Goal: Transaction & Acquisition: Purchase product/service

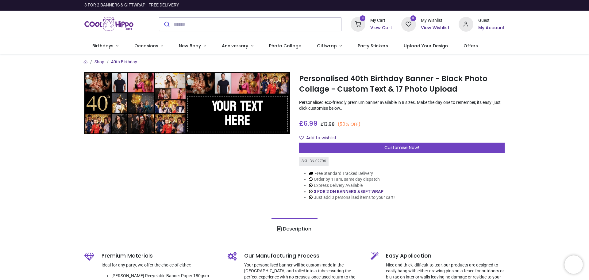
click at [245, 109] on img at bounding box center [187, 103] width 206 height 62
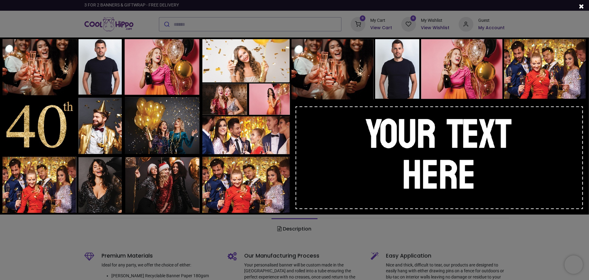
click at [464, 172] on img at bounding box center [294, 125] width 589 height 177
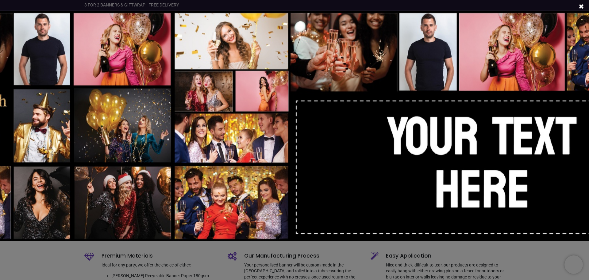
click at [464, 172] on img at bounding box center [295, 126] width 766 height 230
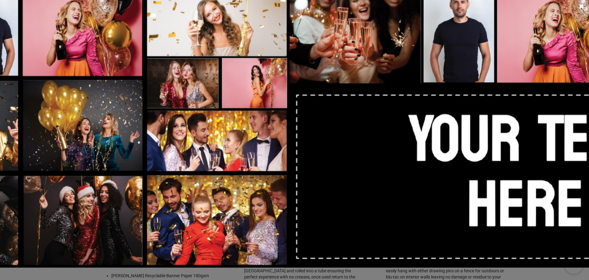
click at [464, 172] on img at bounding box center [294, 125] width 943 height 283
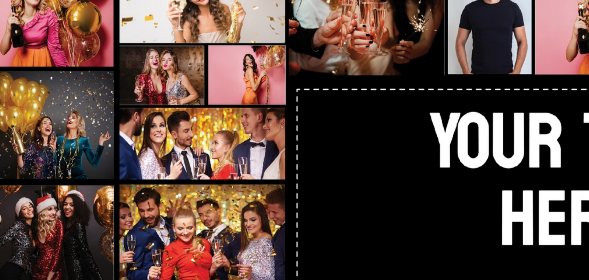
click at [464, 172] on img at bounding box center [295, 126] width 1120 height 336
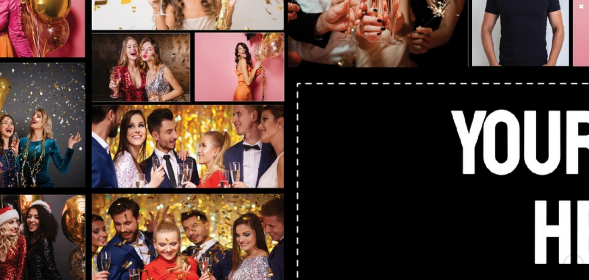
click at [464, 172] on img at bounding box center [294, 125] width 1297 height 389
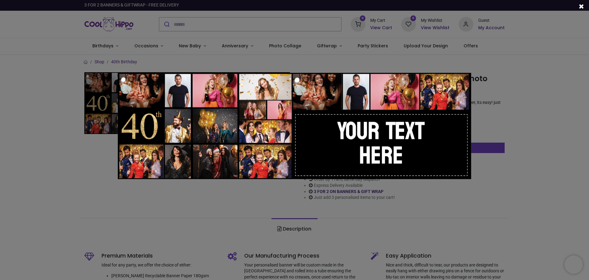
click at [513, 190] on div at bounding box center [294, 140] width 589 height 280
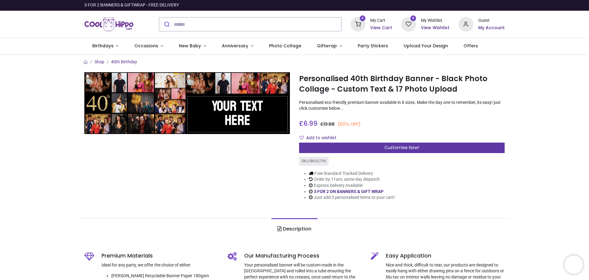
click at [407, 148] on span "Customise Now!" at bounding box center [402, 147] width 35 height 6
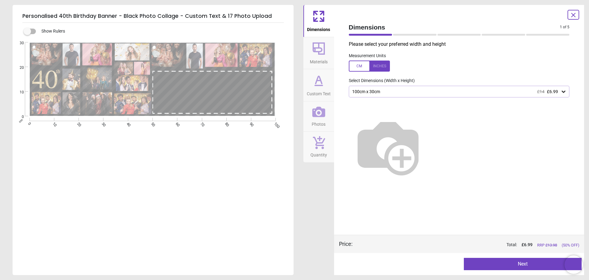
click at [245, 105] on div at bounding box center [213, 91] width 114 height 38
click at [515, 266] on button "Next" at bounding box center [523, 264] width 118 height 12
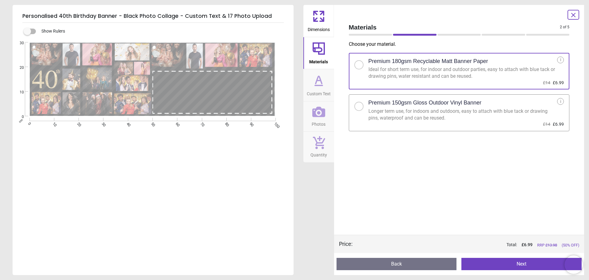
click at [442, 111] on div "Longer term use, for indoors and outdoors, easy to attach with blue tack or dra…" at bounding box center [463, 115] width 189 height 14
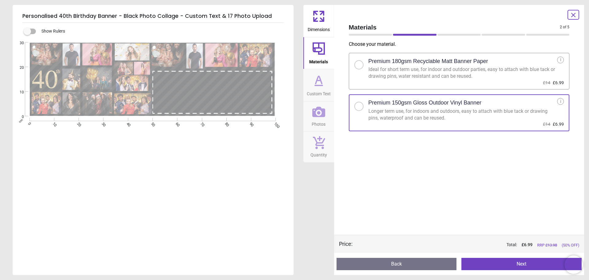
click at [515, 262] on button "Next" at bounding box center [522, 264] width 120 height 12
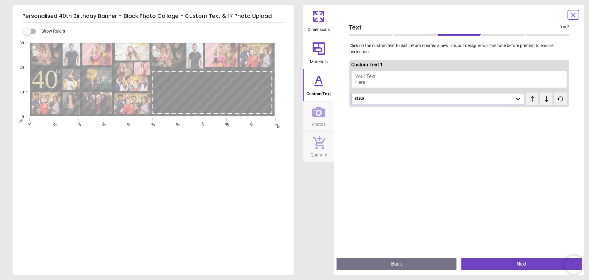
click at [355, 79] on button "Your Text Here" at bounding box center [460, 79] width 216 height 17
click at [409, 96] on div "Bayon" at bounding box center [434, 98] width 161 height 5
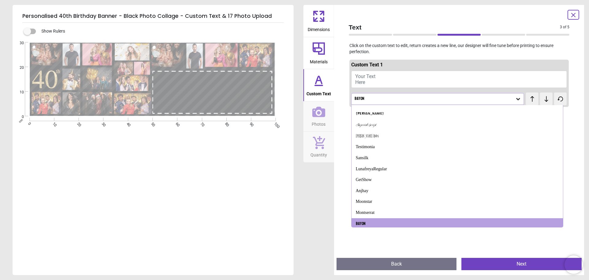
scroll to position [315, 0]
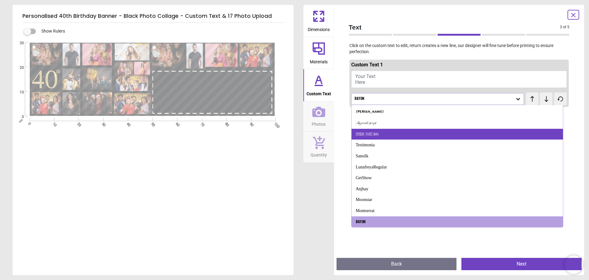
click at [377, 134] on div "Bigelow Rules" at bounding box center [458, 134] width 212 height 11
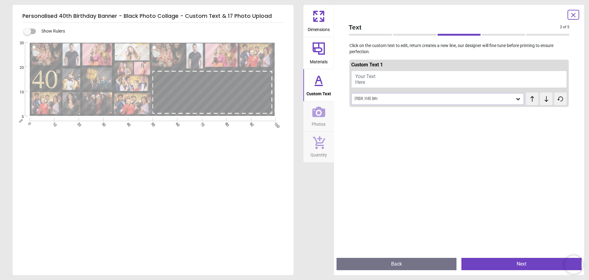
click at [376, 82] on button "Your Text Here" at bounding box center [460, 79] width 216 height 17
type textarea "**********"
click at [441, 147] on div at bounding box center [460, 247] width 220 height 280
click at [512, 94] on div "Bigelow Rules" at bounding box center [434, 96] width 161 height 5
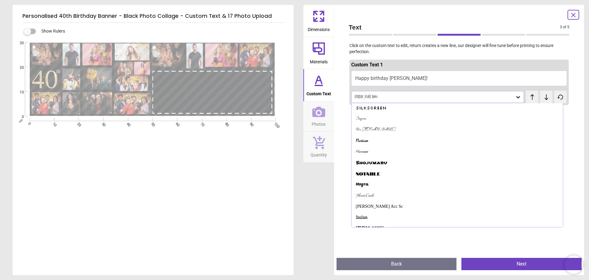
scroll to position [226, 0]
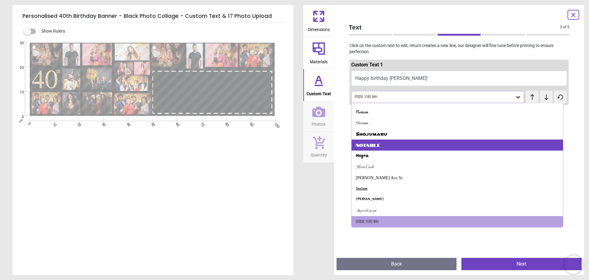
click at [369, 142] on div "Notable" at bounding box center [458, 144] width 212 height 11
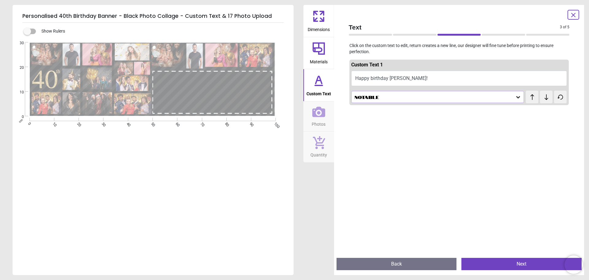
click at [517, 97] on icon at bounding box center [519, 97] width 4 height 2
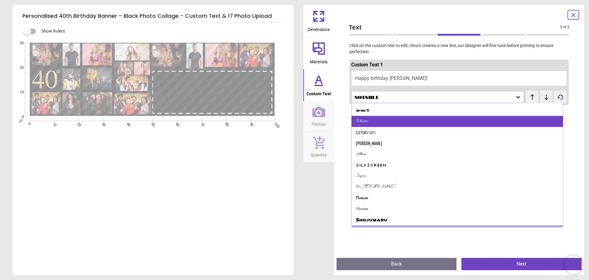
scroll to position [150, 0]
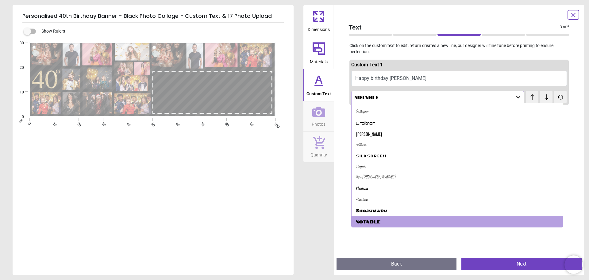
click at [379, 208] on div "Shojumaru" at bounding box center [371, 211] width 31 height 6
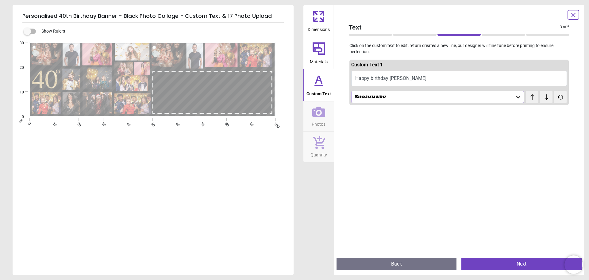
click at [517, 98] on icon at bounding box center [519, 97] width 4 height 2
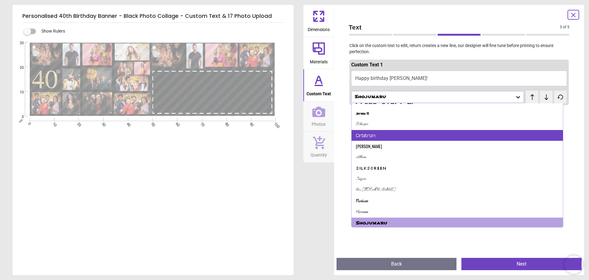
scroll to position [138, 0]
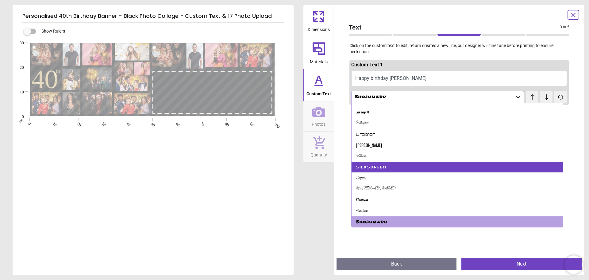
click at [446, 168] on div "Silkscreen" at bounding box center [458, 166] width 212 height 11
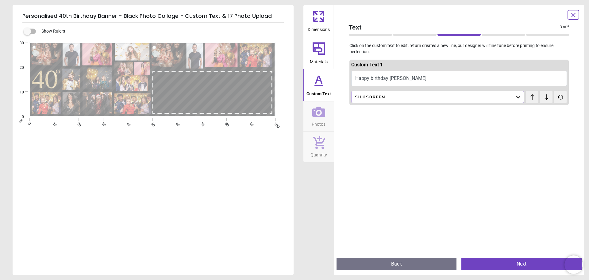
click at [517, 98] on icon at bounding box center [519, 97] width 4 height 2
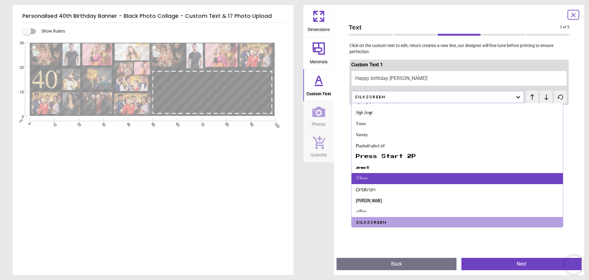
scroll to position [84, 0]
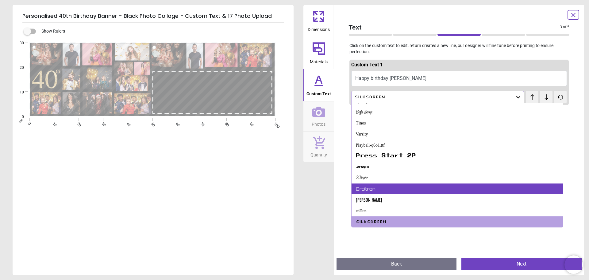
click at [405, 188] on div "Orbitron" at bounding box center [458, 188] width 212 height 11
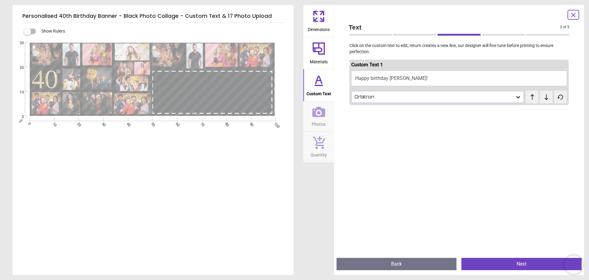
click at [269, 72] on div "**********" at bounding box center [213, 90] width 114 height 38
click at [318, 25] on span "Dimensions" at bounding box center [319, 28] width 22 height 9
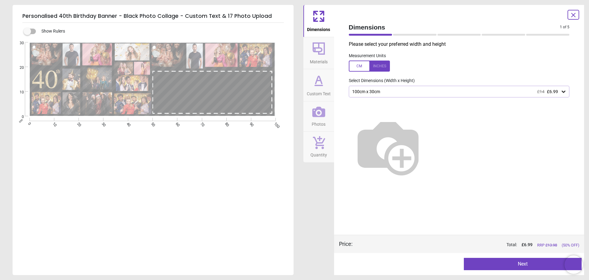
click at [322, 56] on span "Materials" at bounding box center [319, 60] width 18 height 9
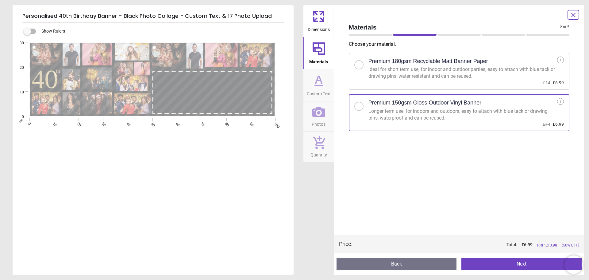
click at [320, 83] on icon at bounding box center [319, 80] width 15 height 15
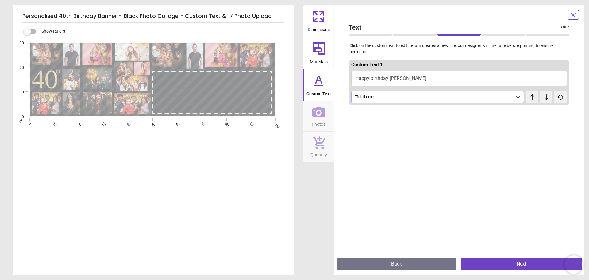
click at [515, 96] on icon at bounding box center [518, 97] width 6 height 6
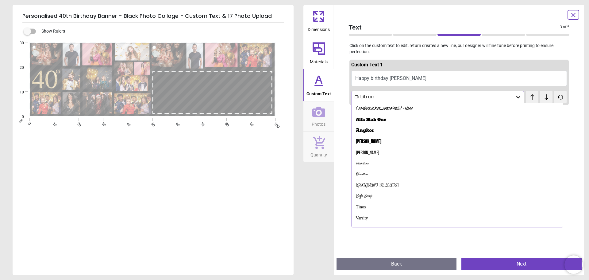
scroll to position [51, 0]
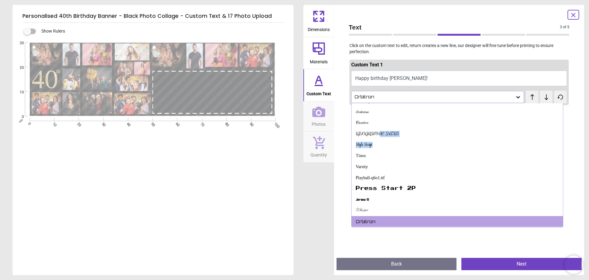
drag, startPoint x: 560, startPoint y: 147, endPoint x: 563, endPoint y: 137, distance: 10.8
click at [563, 137] on div "Alex Brush - Bold Alfa Slab One Angkor Anton Antonio Birthstone Carattere Roche…" at bounding box center [458, 165] width 212 height 124
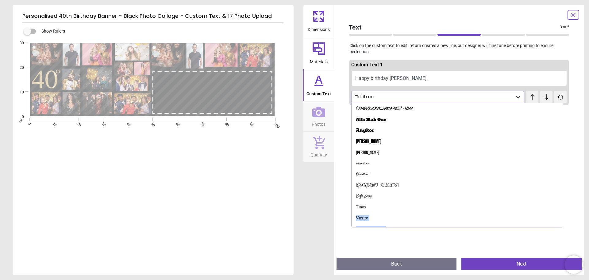
drag, startPoint x: 563, startPoint y: 151, endPoint x: 566, endPoint y: 126, distance: 25.1
click at [566, 126] on div "Custom Text 1 Happy birthday Joe! Orbitron test test Alex Brush - Bold Alfa Sla…" at bounding box center [459, 155] width 231 height 196
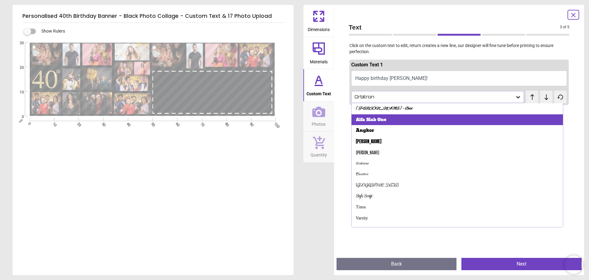
click at [418, 119] on div "Alfa Slab One" at bounding box center [458, 119] width 212 height 11
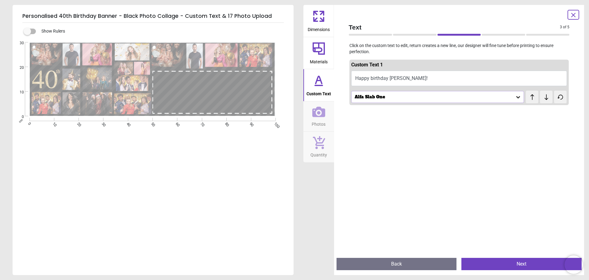
click at [517, 95] on icon at bounding box center [518, 97] width 6 height 6
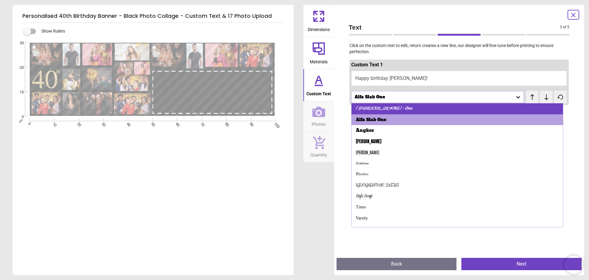
click at [411, 107] on div "Alex Brush - Bold" at bounding box center [458, 108] width 212 height 11
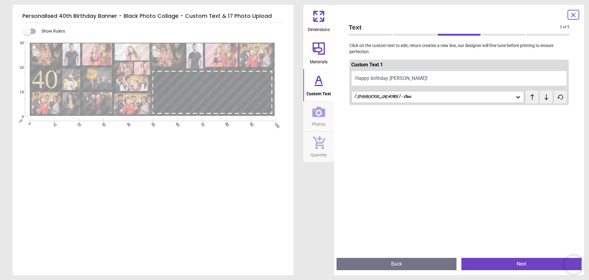
click at [517, 96] on icon at bounding box center [519, 97] width 4 height 2
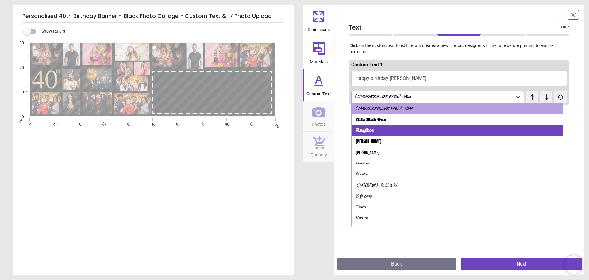
click at [387, 127] on div "Angkor" at bounding box center [458, 130] width 212 height 11
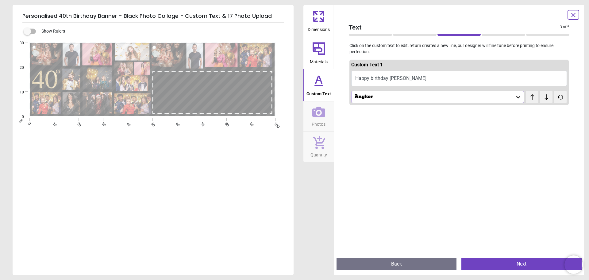
click at [280, 148] on div "**********" at bounding box center [153, 182] width 280 height 280
click at [542, 158] on div at bounding box center [460, 247] width 220 height 280
click at [510, 97] on div "Angkor" at bounding box center [434, 96] width 161 height 5
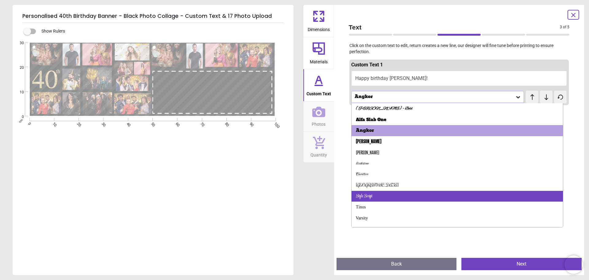
click at [390, 197] on div "Style Script" at bounding box center [458, 196] width 212 height 11
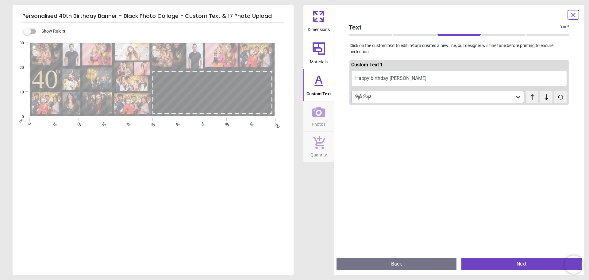
click at [197, 184] on div "**********" at bounding box center [153, 182] width 280 height 280
drag, startPoint x: 219, startPoint y: 89, endPoint x: 195, endPoint y: 157, distance: 72.2
click at [195, 157] on div "**********" at bounding box center [153, 182] width 280 height 280
click at [402, 264] on button "Back" at bounding box center [397, 264] width 120 height 12
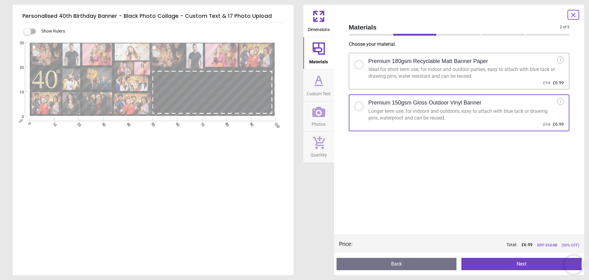
click at [401, 263] on button "Back" at bounding box center [397, 264] width 120 height 12
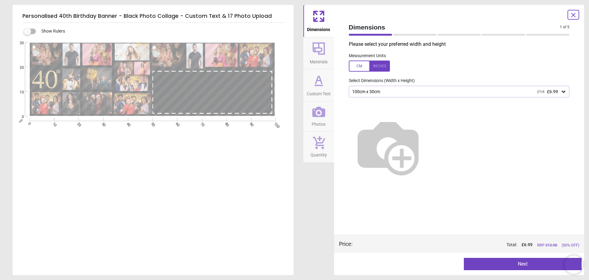
click at [401, 263] on div at bounding box center [398, 264] width 118 height 12
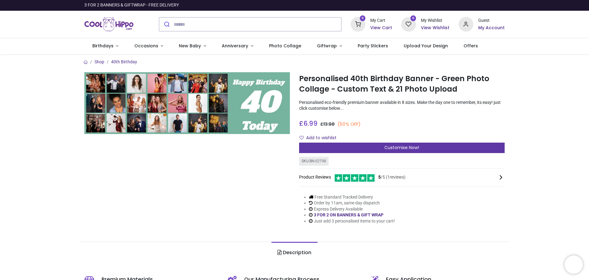
click at [397, 149] on span "Customise Now!" at bounding box center [402, 147] width 35 height 6
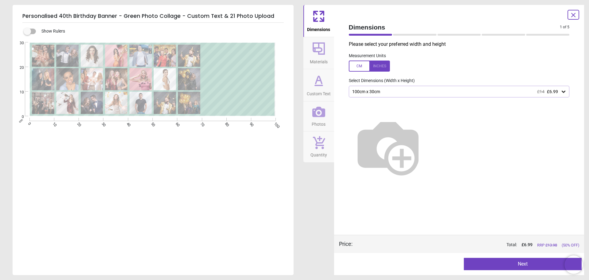
click at [509, 264] on button "Next" at bounding box center [523, 264] width 118 height 12
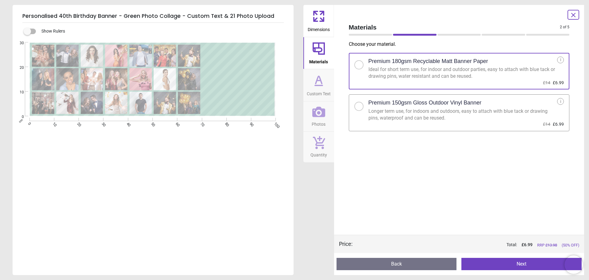
click at [476, 120] on div "Longer term use, for indoors and outdoors, easy to attach with blue tack or dra…" at bounding box center [463, 115] width 189 height 14
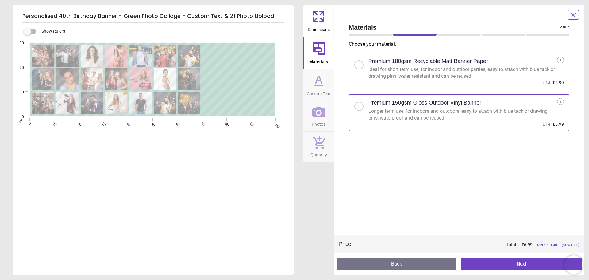
click at [495, 264] on button "Next" at bounding box center [522, 264] width 120 height 12
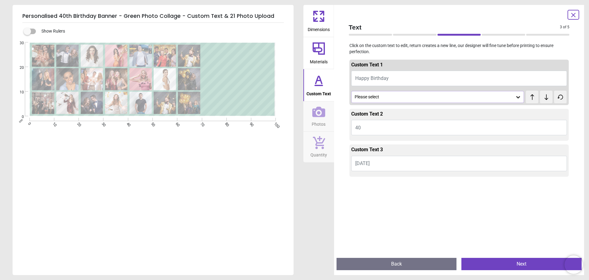
type input "***"
click at [386, 81] on span "Happy Birthday" at bounding box center [372, 78] width 33 height 6
click at [412, 83] on button "Happy Birthday" at bounding box center [460, 78] width 216 height 15
type textarea "*"
type textarea "*****"
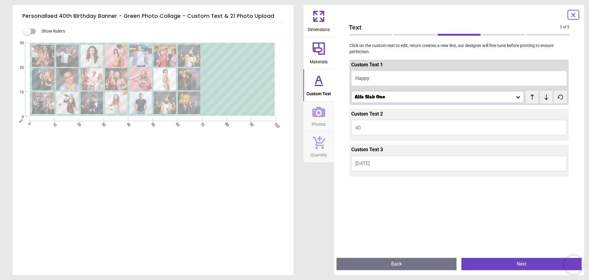
click at [376, 123] on button "40" at bounding box center [460, 127] width 216 height 15
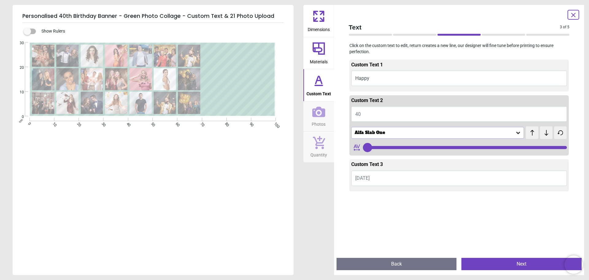
click at [365, 115] on button "40" at bounding box center [460, 113] width 216 height 15
click at [364, 114] on button "40" at bounding box center [460, 113] width 216 height 15
drag, startPoint x: 558, startPoint y: 145, endPoint x: 472, endPoint y: 149, distance: 86.1
type input "**"
click at [472, 149] on input "range" at bounding box center [465, 147] width 204 height 3
